Goal: Entertainment & Leisure: Browse casually

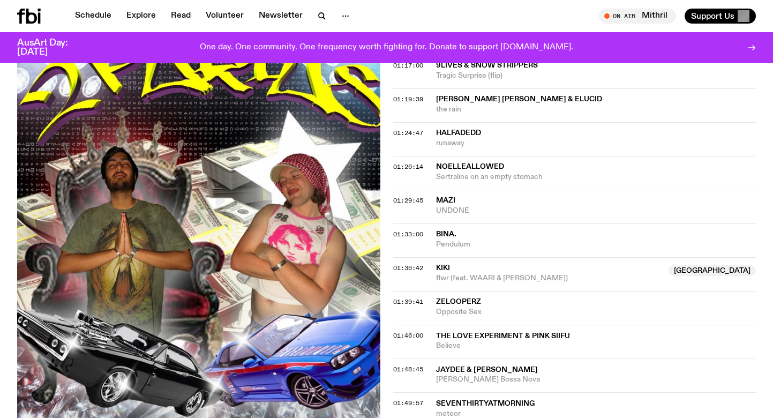
scroll to position [998, 0]
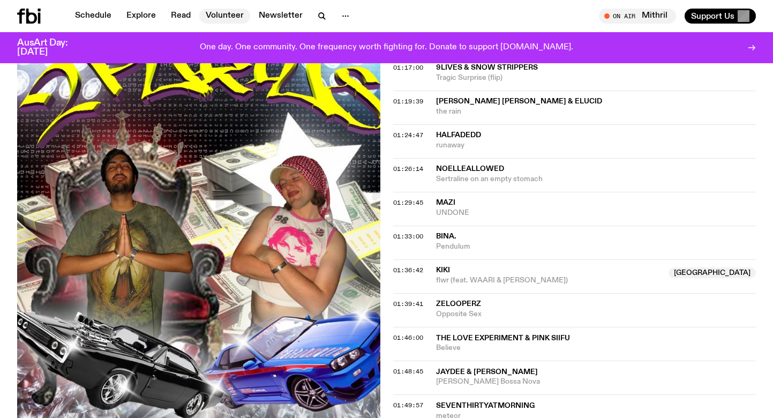
click at [228, 15] on link "Volunteer" at bounding box center [224, 16] width 51 height 15
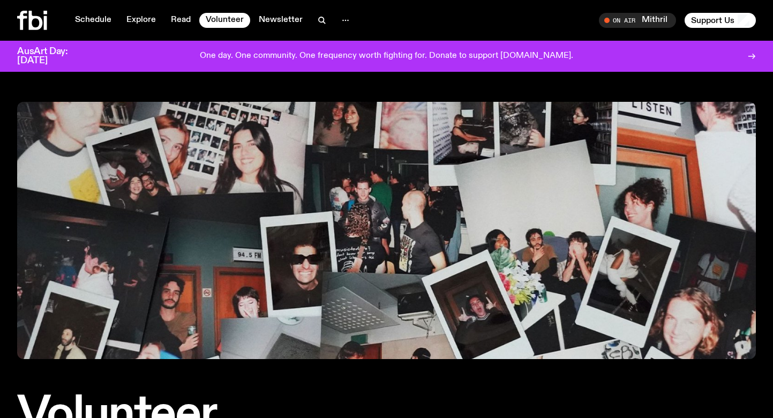
click at [39, 15] on icon at bounding box center [32, 20] width 30 height 19
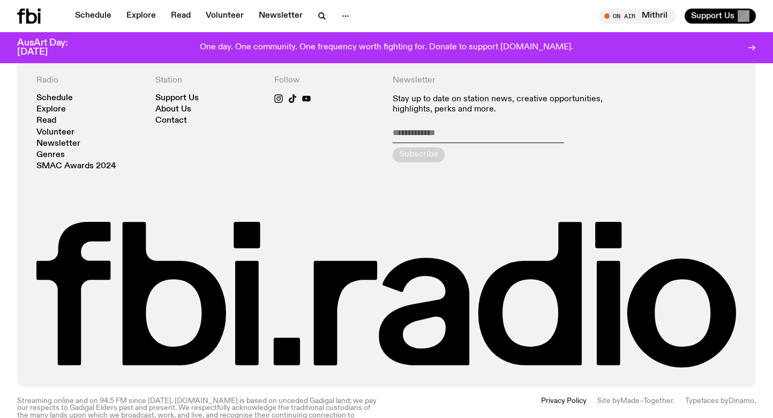
scroll to position [2345, 0]
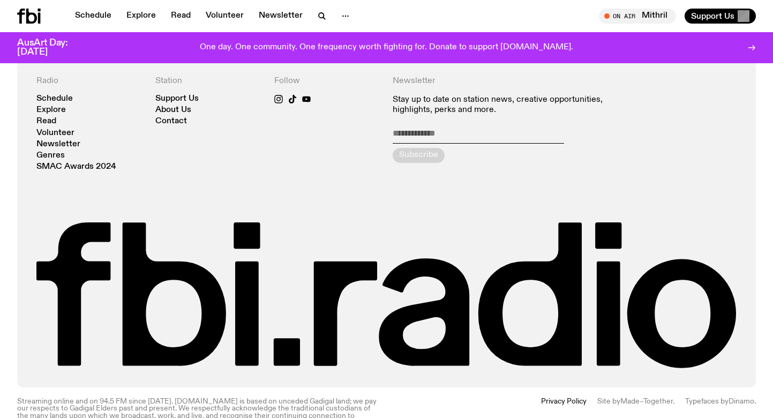
click at [262, 6] on div "Schedule Explore Read Volunteer Newsletter On Air Mithril Tune in live On Air M…" at bounding box center [386, 16] width 773 height 32
click at [265, 18] on link "Newsletter" at bounding box center [280, 16] width 57 height 15
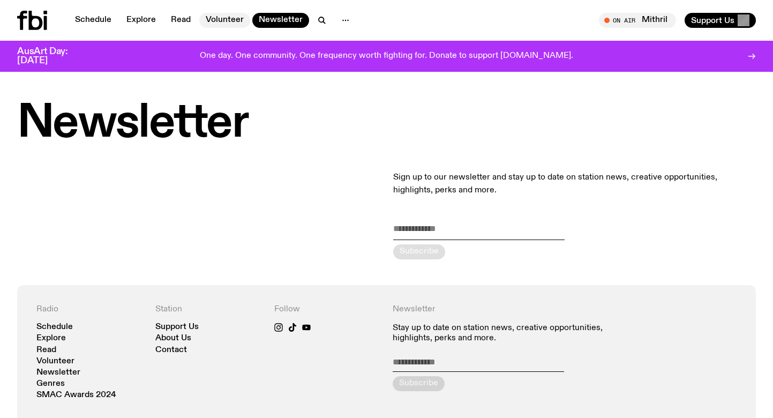
click at [234, 19] on link "Volunteer" at bounding box center [224, 20] width 51 height 15
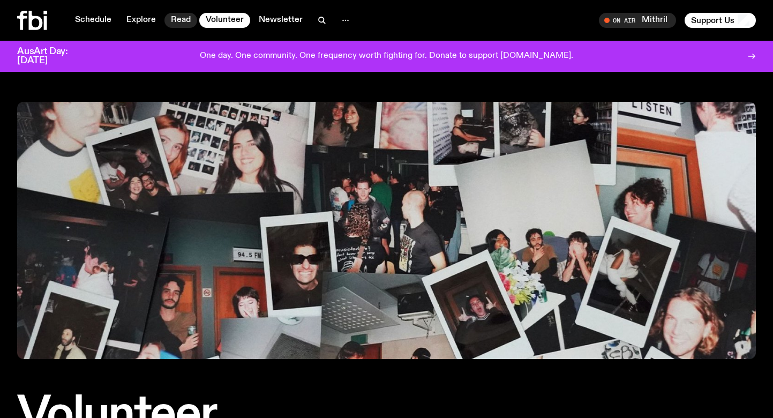
click at [188, 19] on link "Read" at bounding box center [180, 20] width 33 height 15
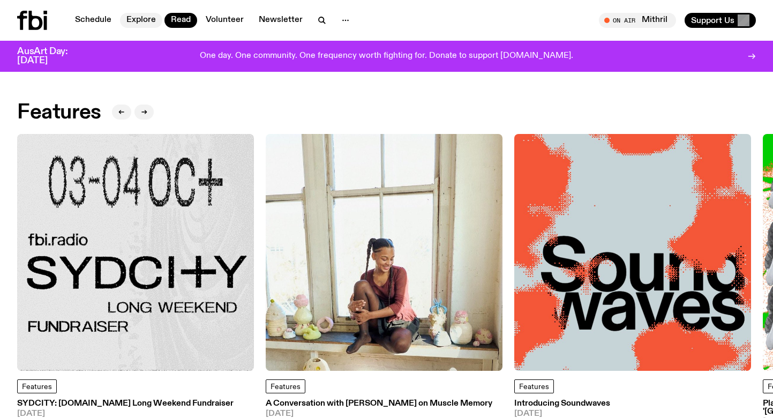
click at [147, 19] on link "Explore" at bounding box center [141, 20] width 42 height 15
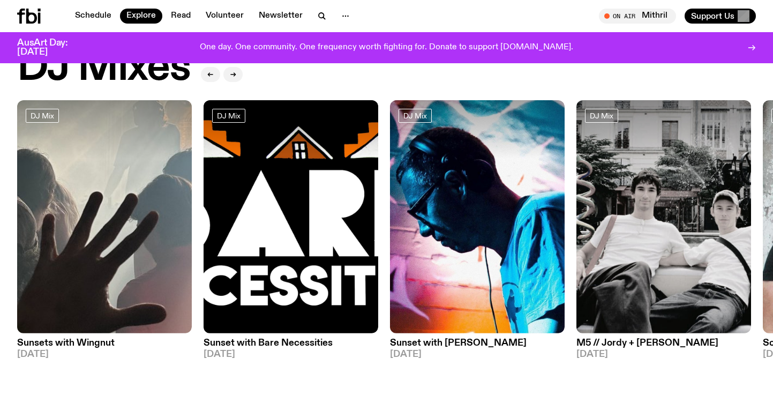
scroll to position [47, 0]
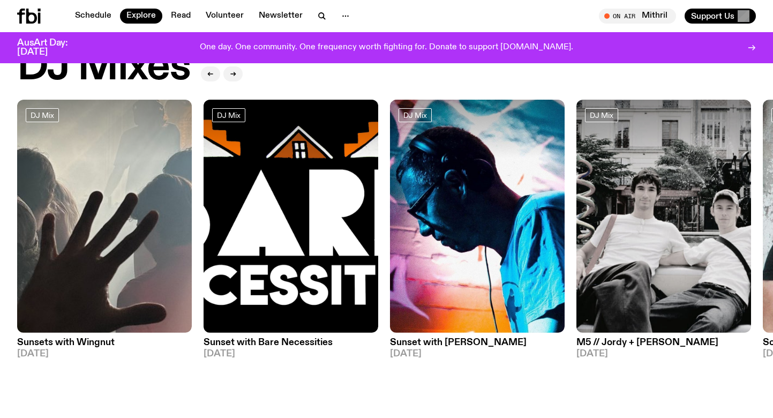
click at [456, 116] on div "DJ Mix" at bounding box center [476, 116] width 157 height 17
click at [343, 193] on img at bounding box center [290, 216] width 175 height 233
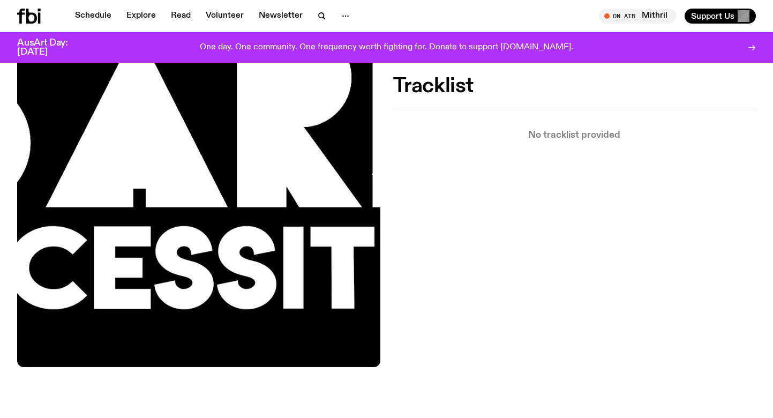
scroll to position [324, 0]
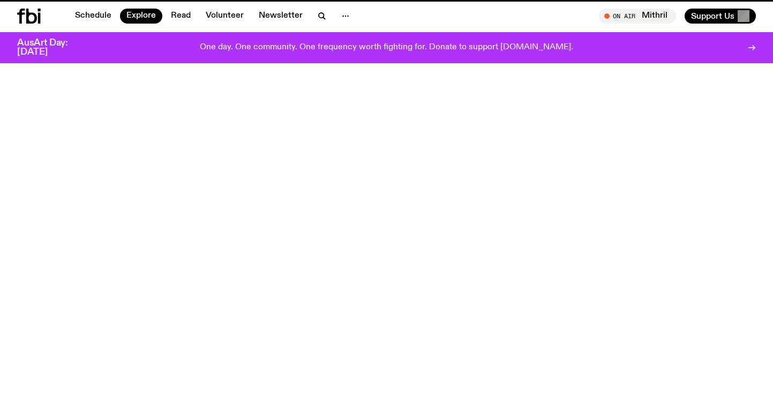
scroll to position [47, 0]
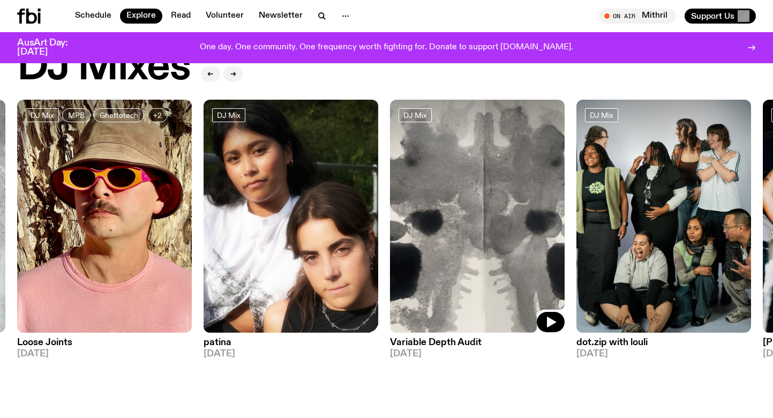
click at [529, 153] on div at bounding box center [477, 129] width 175 height 58
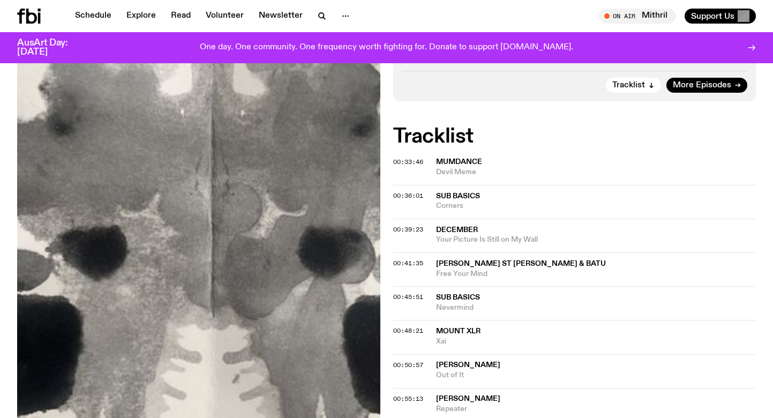
scroll to position [267, 0]
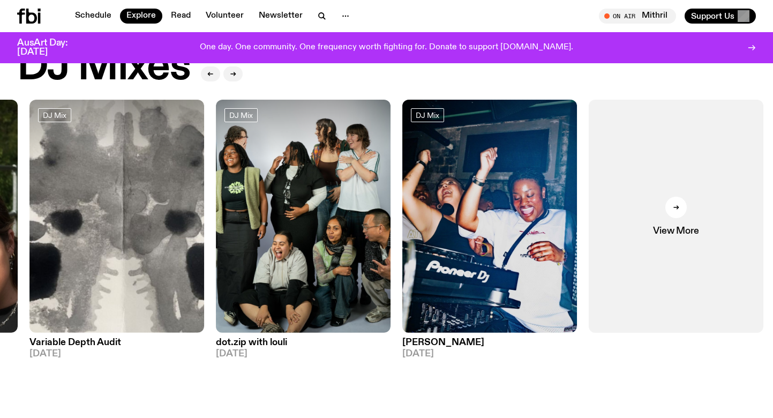
scroll to position [47, 0]
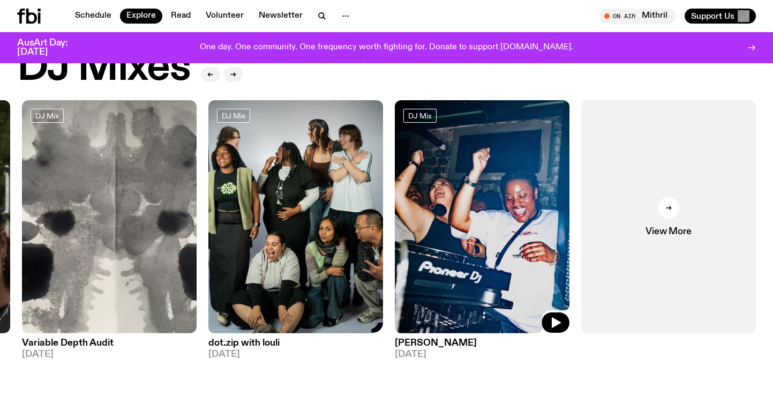
click at [455, 160] on img at bounding box center [482, 216] width 175 height 233
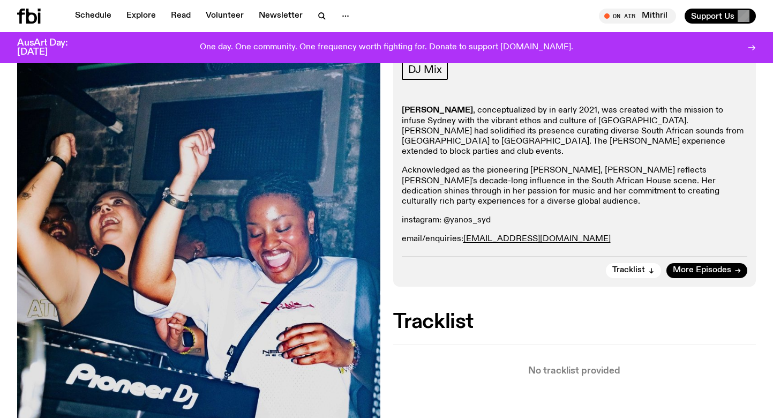
scroll to position [174, 0]
